Goal: Transaction & Acquisition: Obtain resource

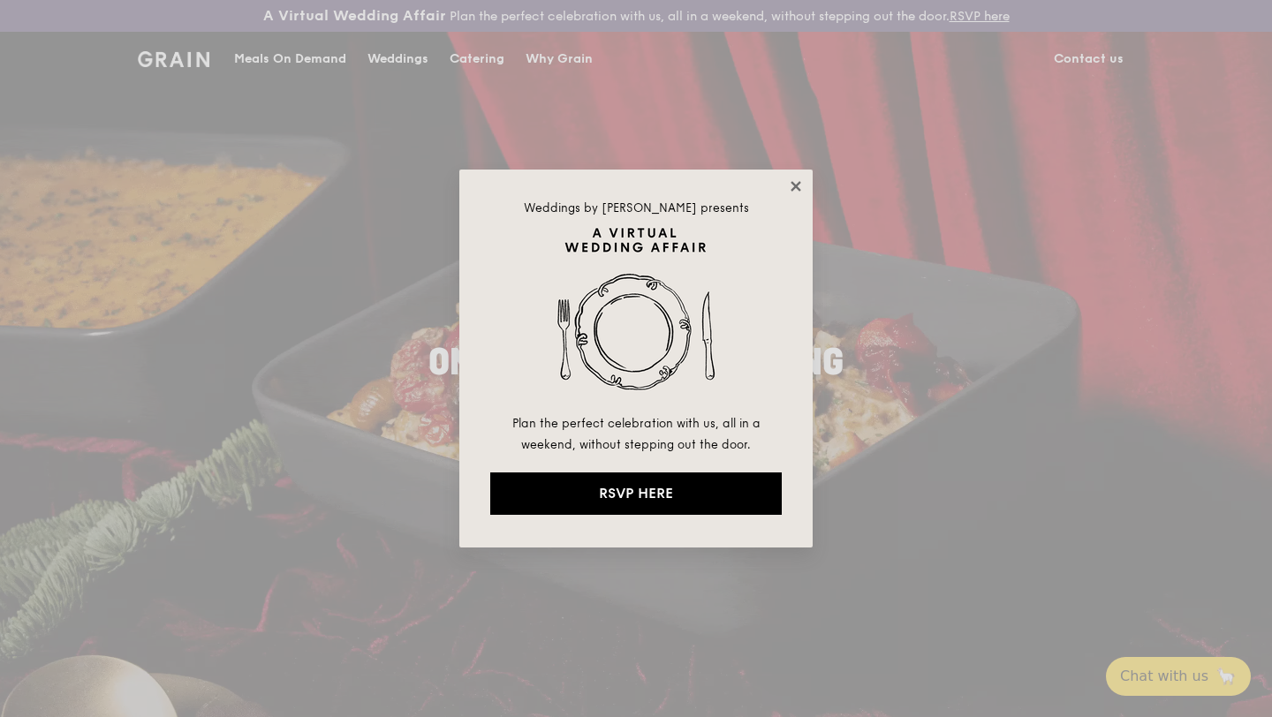
click at [799, 186] on icon at bounding box center [796, 186] width 16 height 16
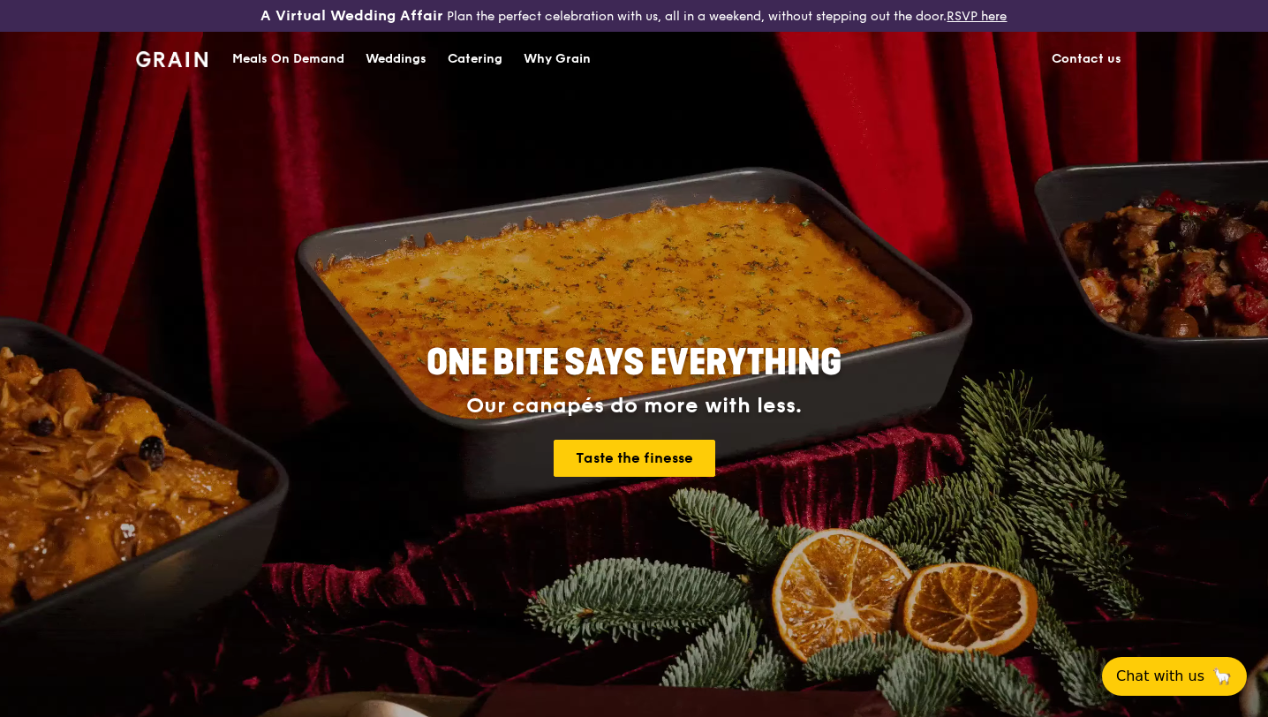
click at [454, 52] on div "Catering" at bounding box center [475, 59] width 55 height 53
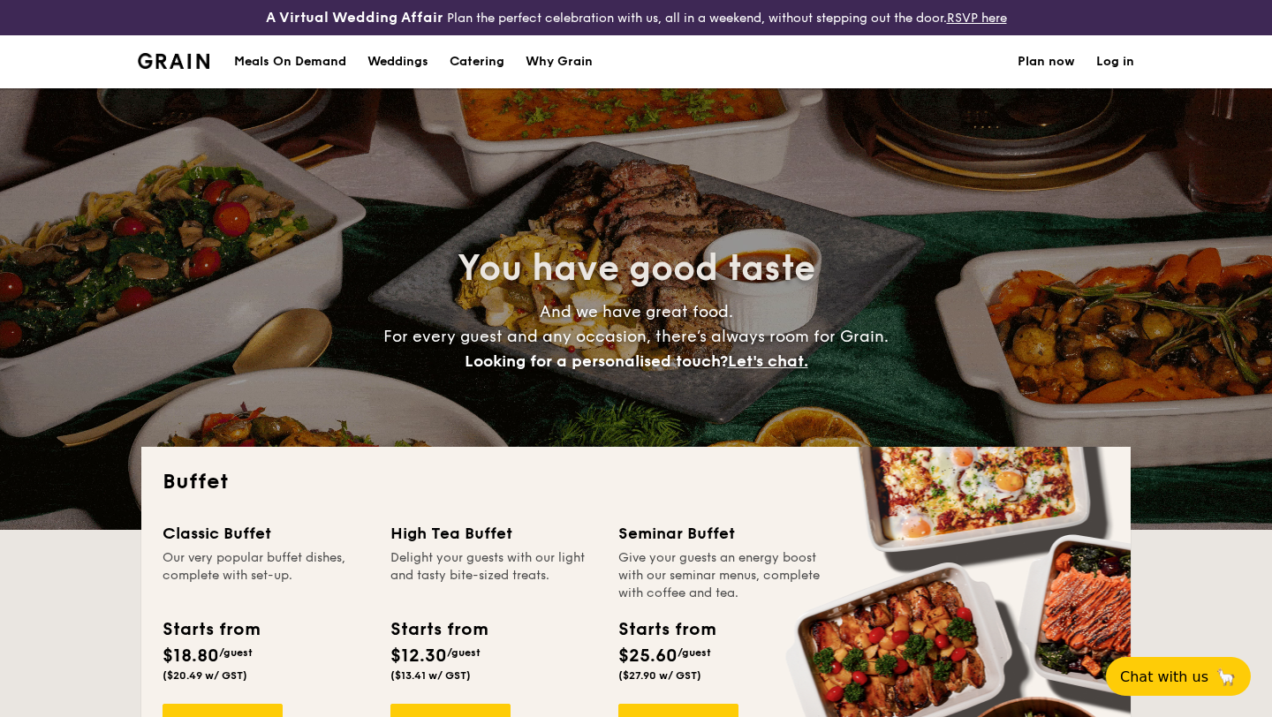
select select
click at [275, 59] on div "Meals On Demand" at bounding box center [290, 61] width 112 height 53
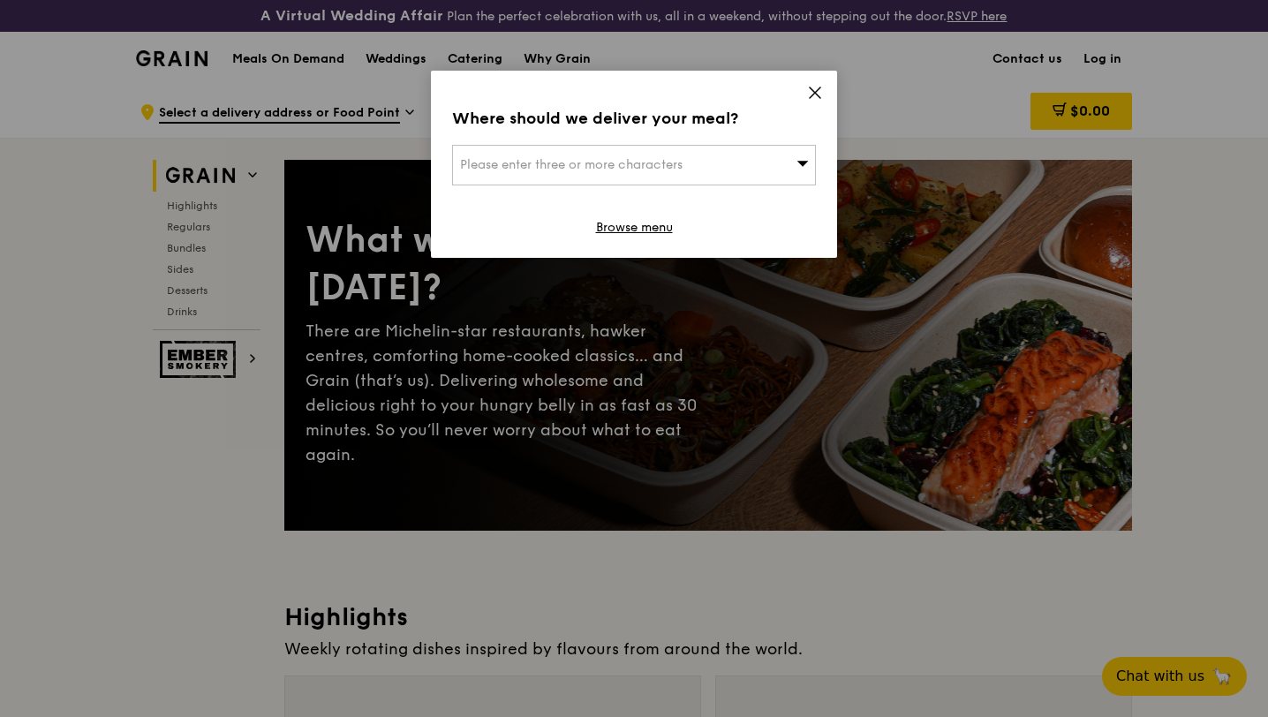
click at [814, 89] on icon at bounding box center [815, 93] width 16 height 16
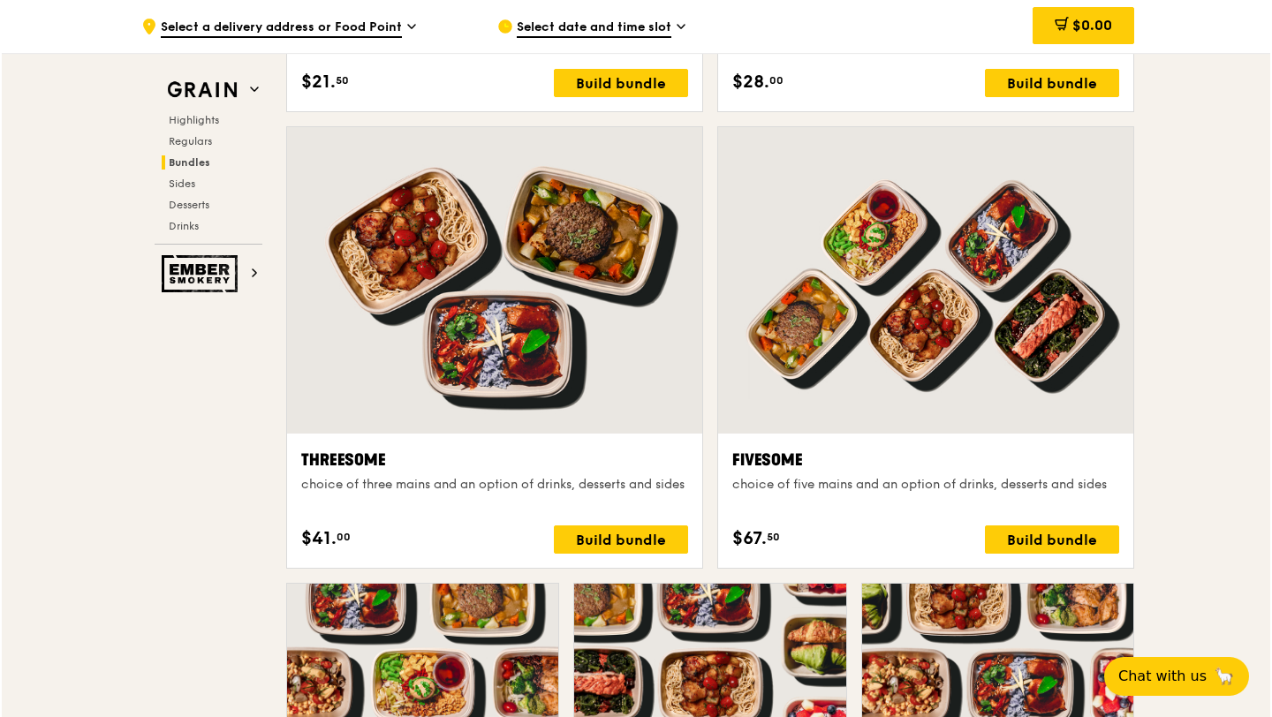
scroll to position [3053, 0]
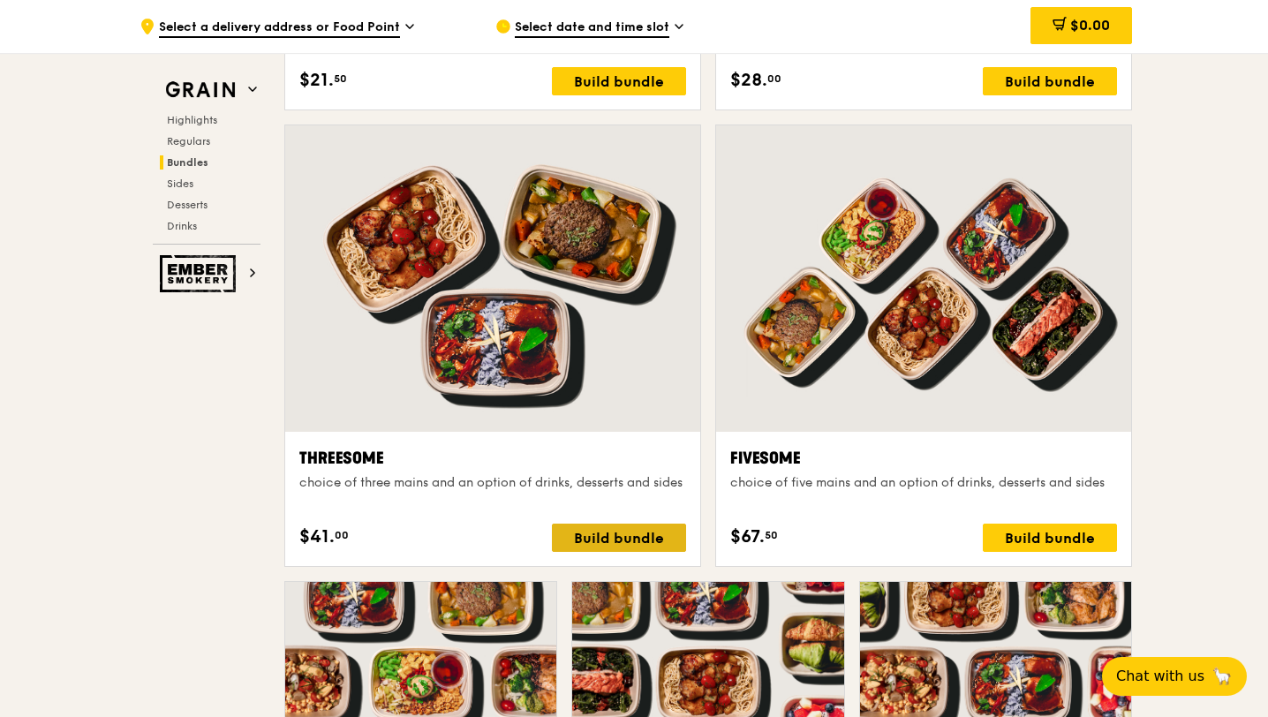
click at [610, 531] on div "Build bundle" at bounding box center [619, 538] width 134 height 28
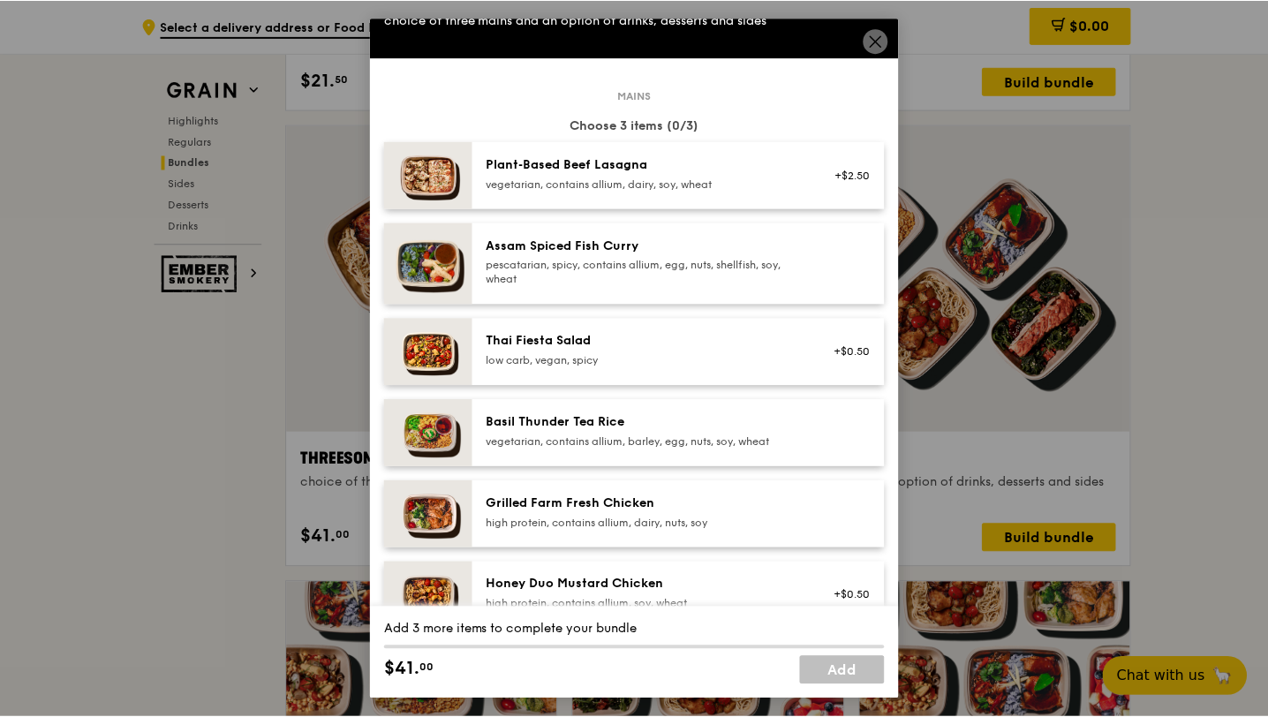
scroll to position [49, 0]
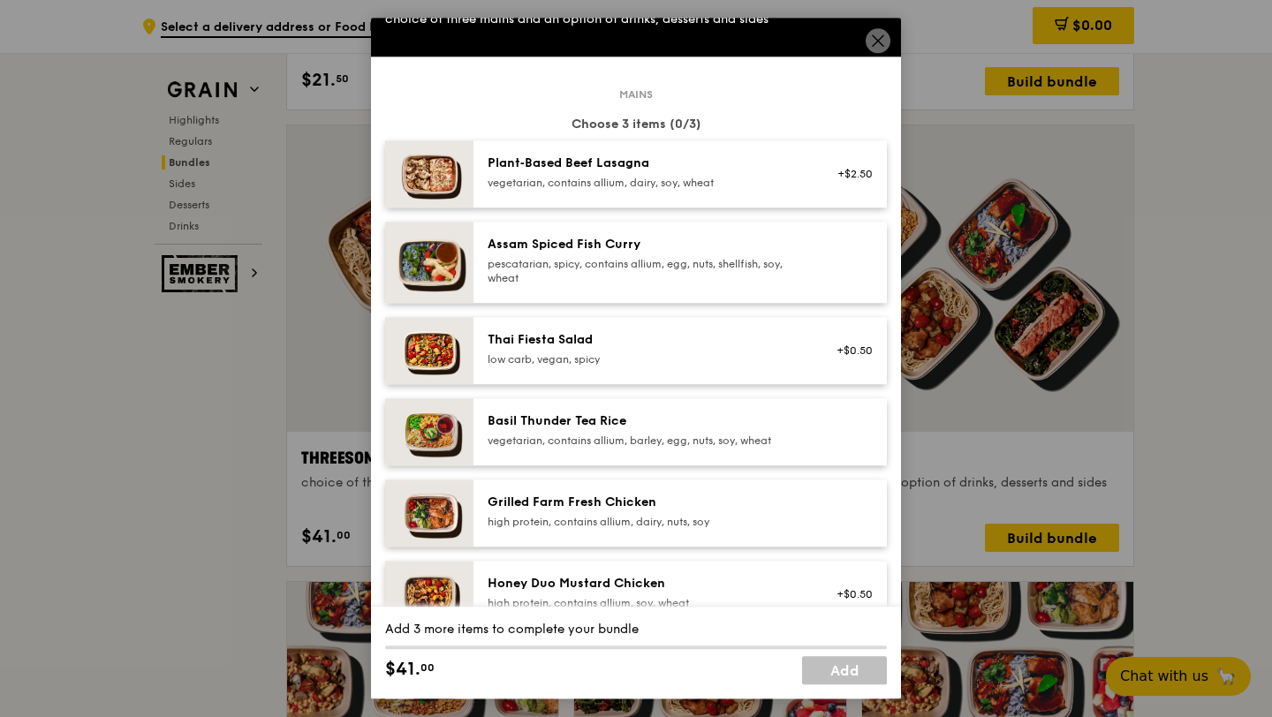
click at [648, 440] on div "vegetarian, contains allium, barley, egg, nuts, soy, wheat" at bounding box center [646, 441] width 317 height 14
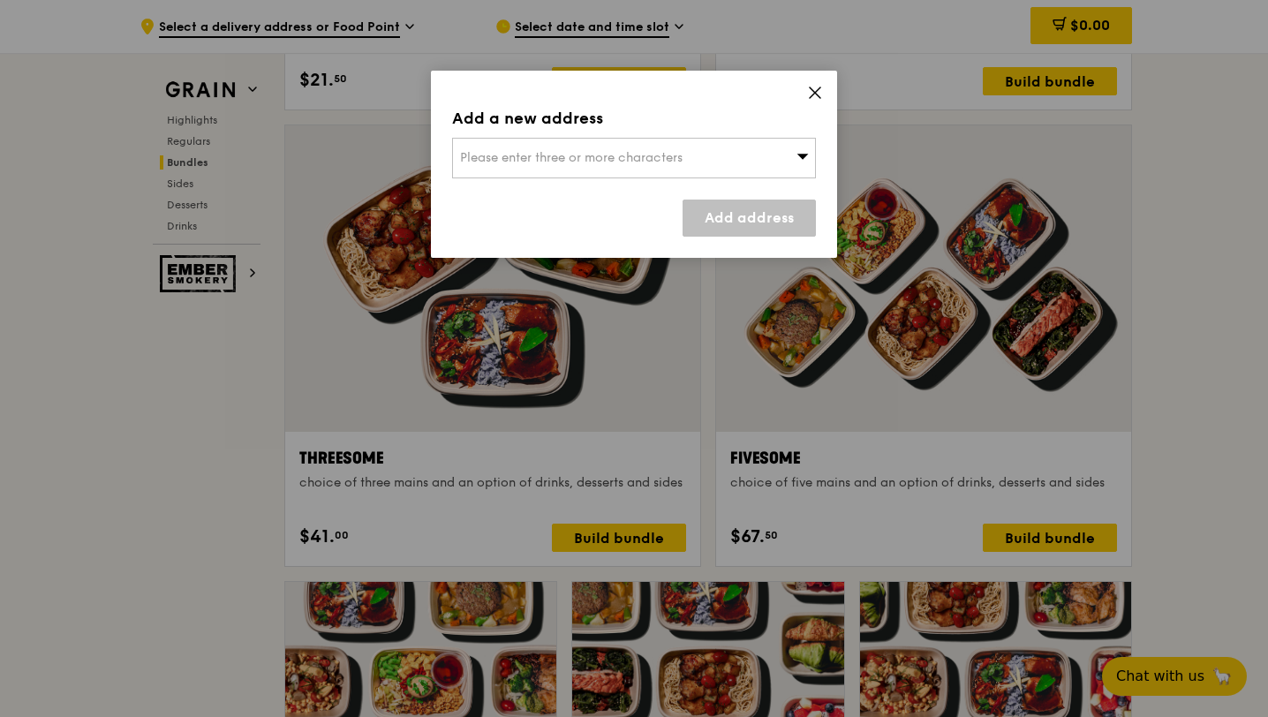
click at [741, 162] on div "Please enter three or more characters" at bounding box center [634, 158] width 364 height 41
click at [674, 196] on li "Please enter 3 or more characters" at bounding box center [634, 194] width 362 height 32
click at [649, 193] on li "Please enter 3 or more characters" at bounding box center [634, 194] width 362 height 32
click at [679, 159] on input "search" at bounding box center [634, 158] width 362 height 39
type input "310069"
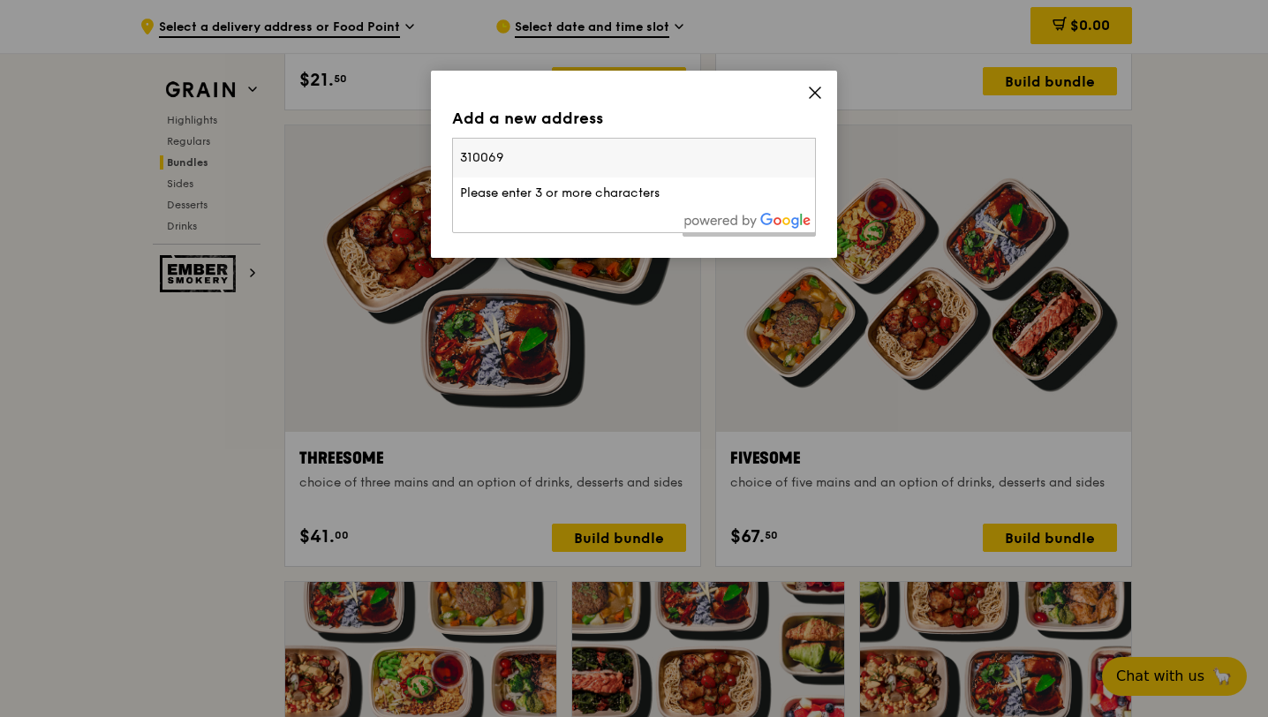
type input "marsonwee@gmail.com"
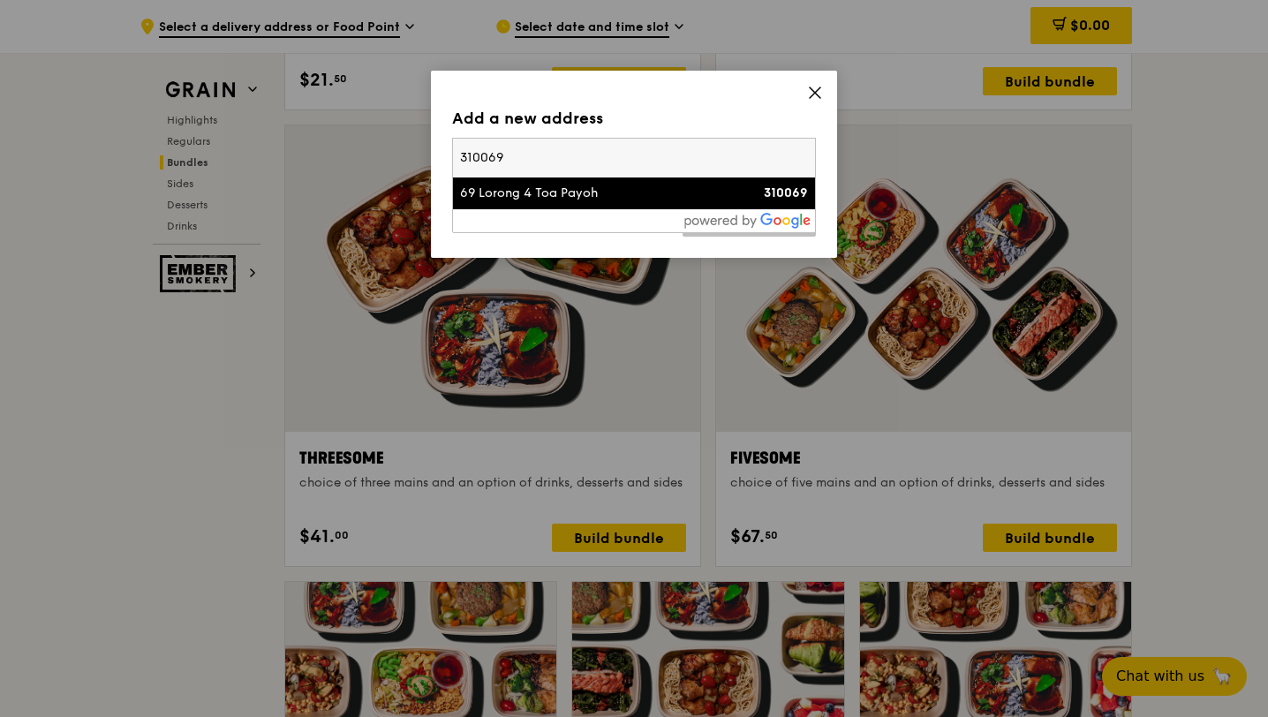
click at [555, 195] on div "69 Lorong 4 Toa Payoh" at bounding box center [590, 194] width 261 height 18
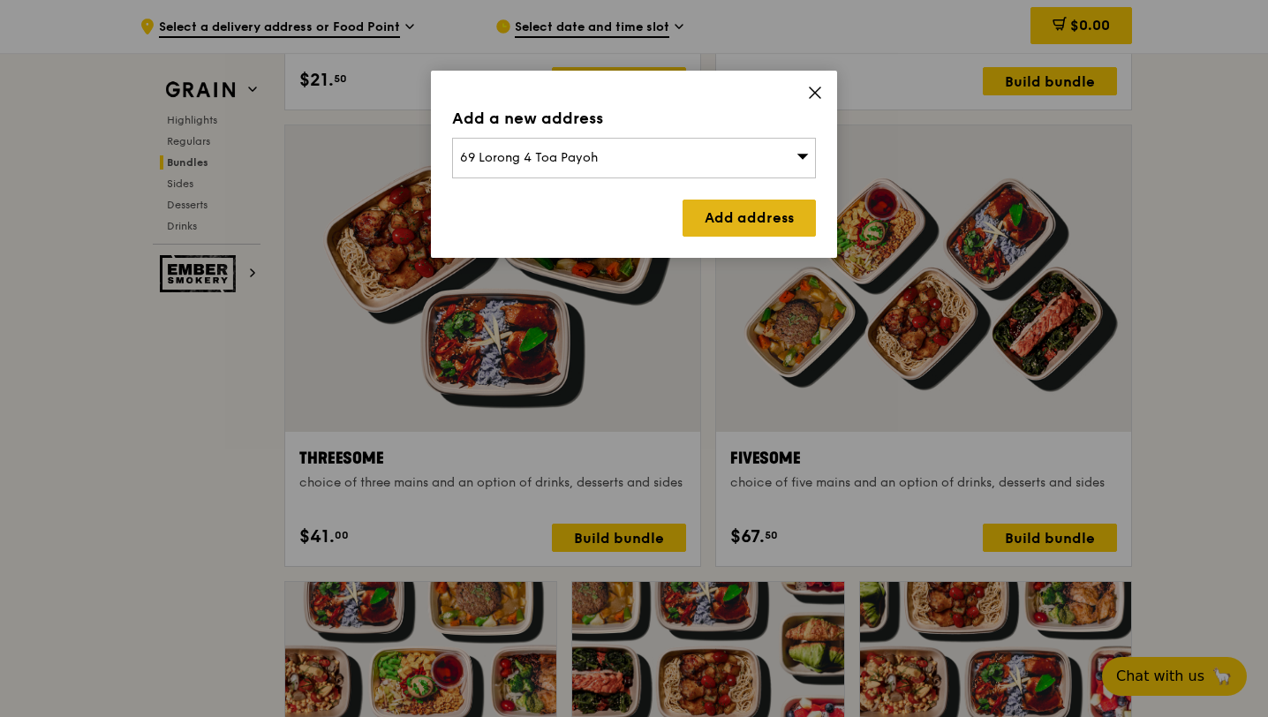
click at [755, 228] on link "Add address" at bounding box center [749, 218] width 133 height 37
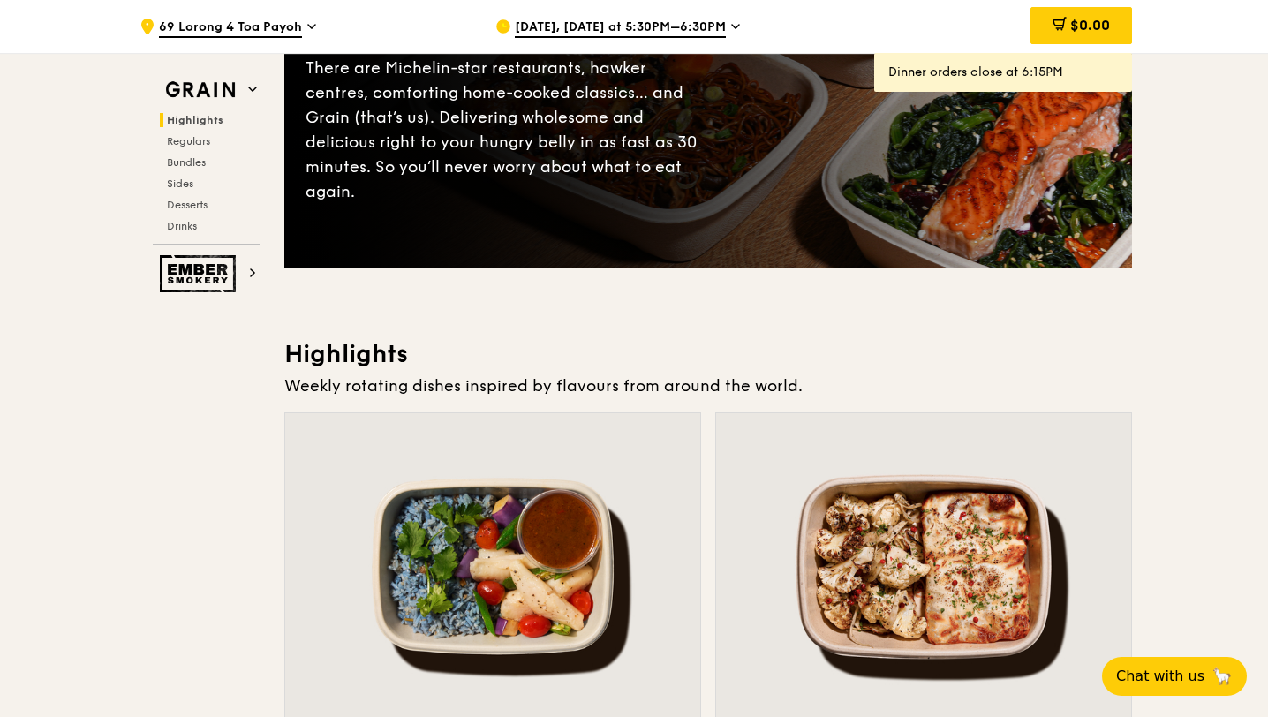
scroll to position [265, 0]
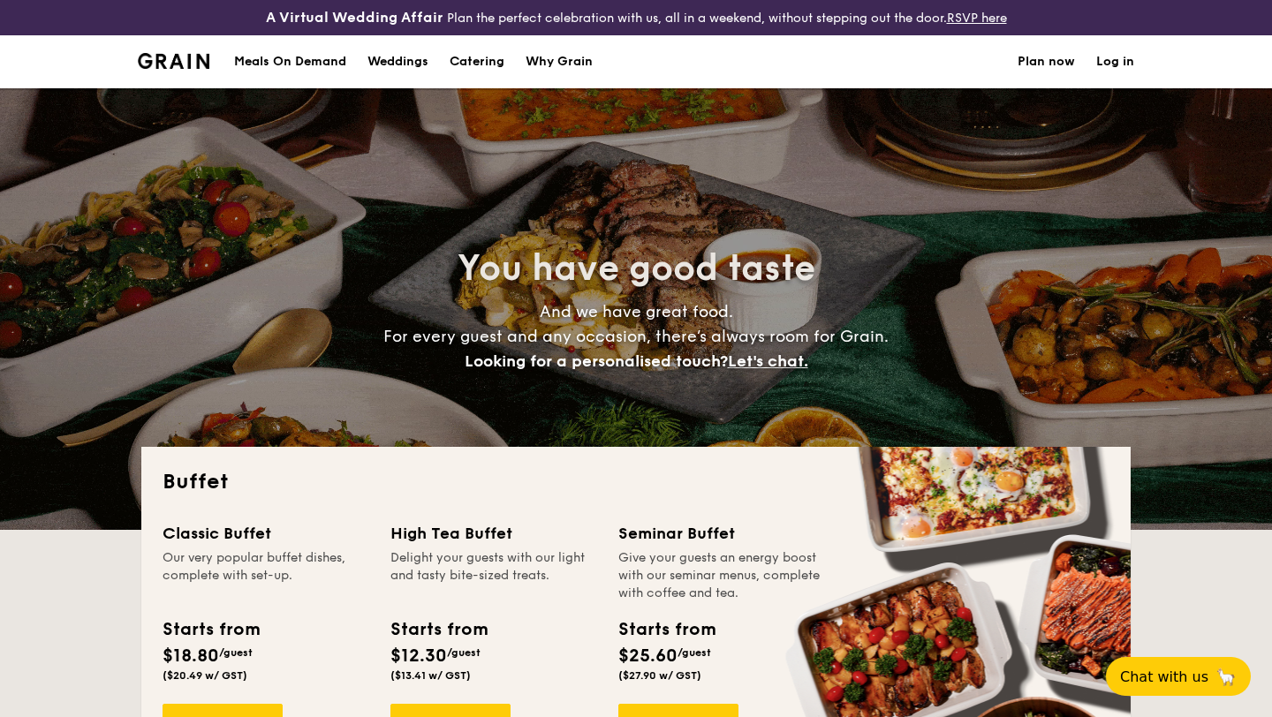
select select
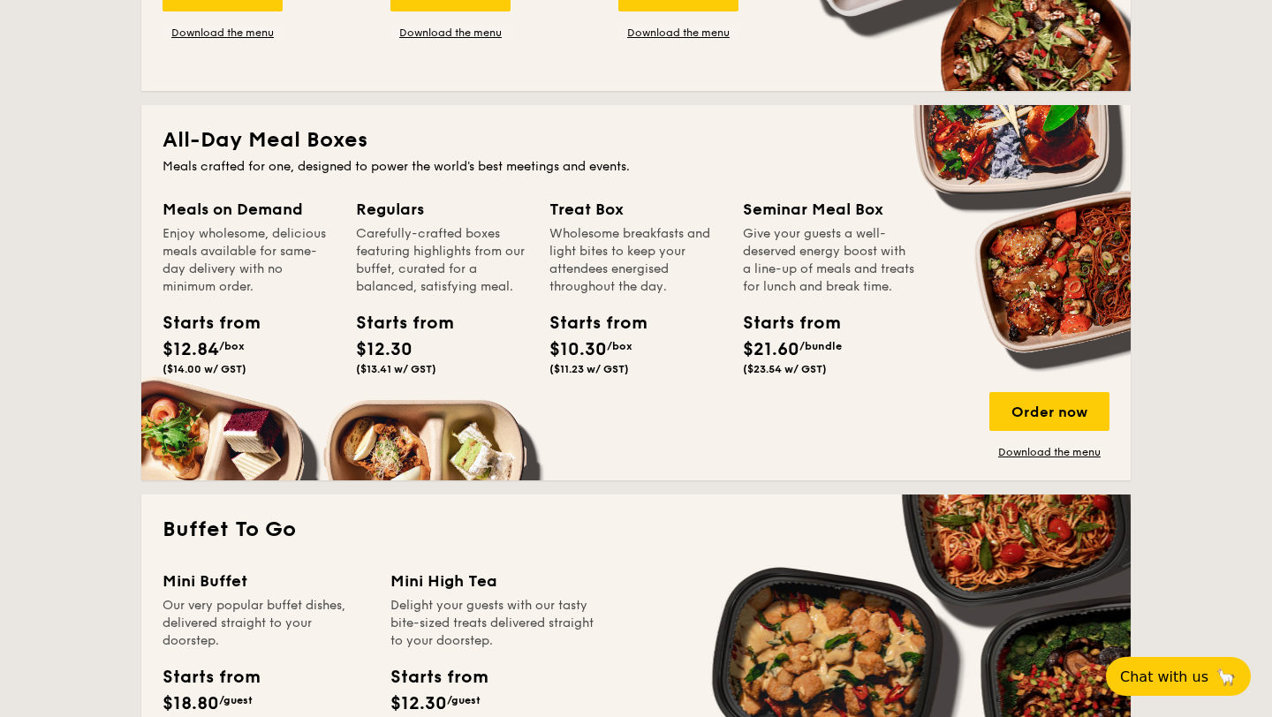
scroll to position [609, 0]
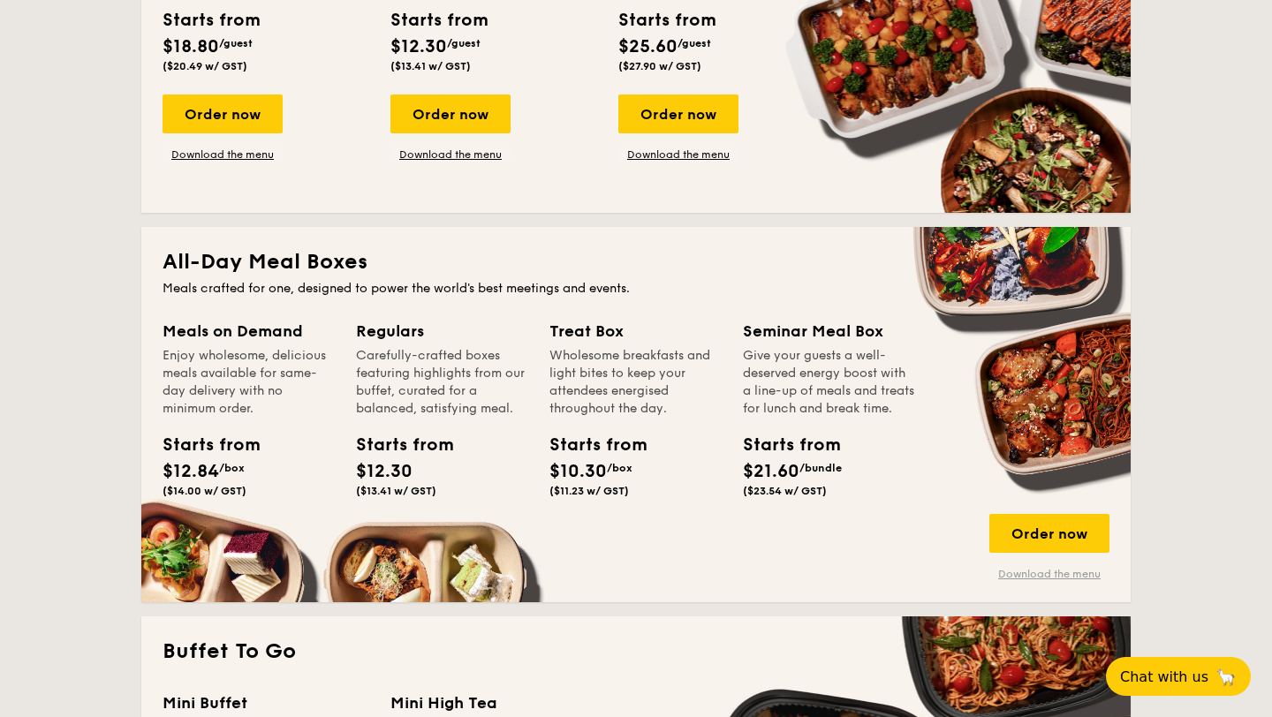
click at [1039, 579] on link "Download the menu" at bounding box center [1049, 574] width 120 height 14
